Goal: Navigation & Orientation: Find specific page/section

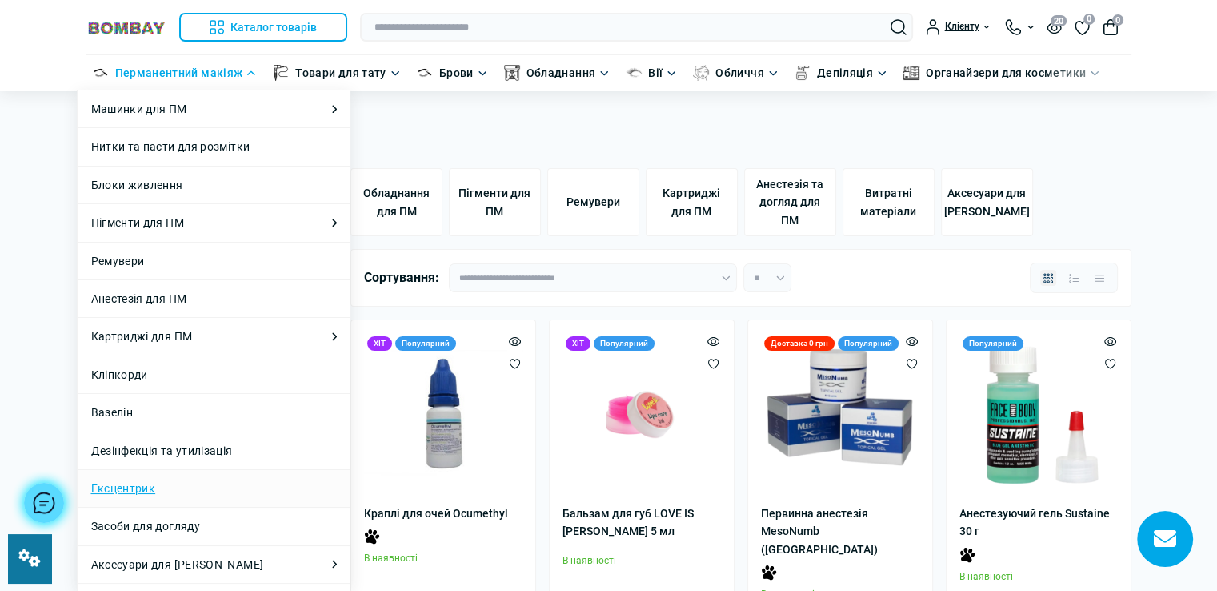
click at [144, 482] on link "Ексцентрик" at bounding box center [123, 488] width 65 height 18
